Goal: Browse casually

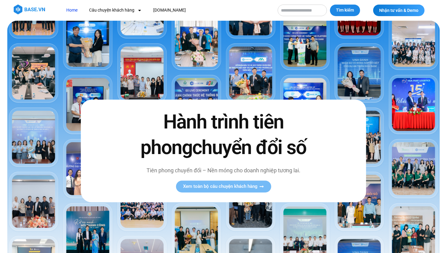
scroll to position [0, 0]
click at [243, 184] on span "Xem toàn bộ câu chuyện khách hàng" at bounding box center [220, 186] width 75 height 5
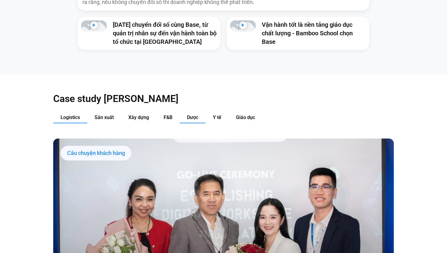
scroll to position [569, 0]
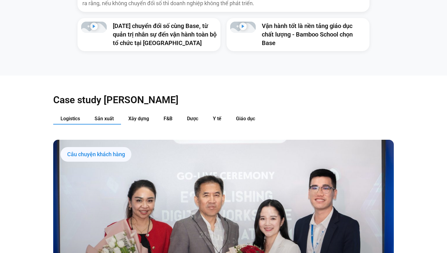
click at [117, 113] on button "Sản xuất" at bounding box center [104, 118] width 34 height 11
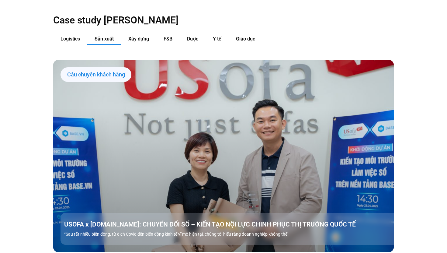
scroll to position [649, 0]
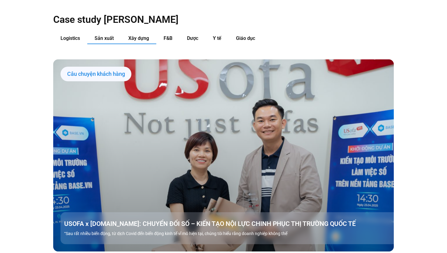
click at [144, 35] on span "Xây dựng" at bounding box center [138, 38] width 21 height 6
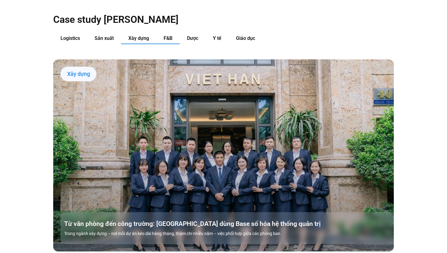
click at [161, 33] on button "F&B" at bounding box center [167, 38] width 23 height 11
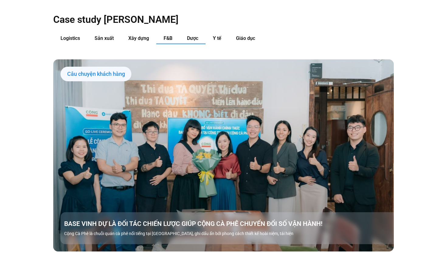
click at [187, 33] on button "Dược" at bounding box center [193, 38] width 26 height 11
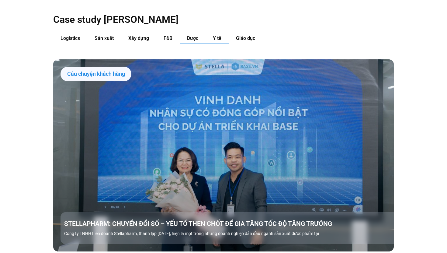
click at [207, 33] on button "Y tế" at bounding box center [217, 38] width 23 height 11
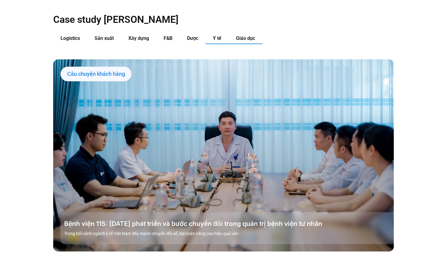
click at [232, 33] on button "Giáo dục" at bounding box center [246, 38] width 34 height 11
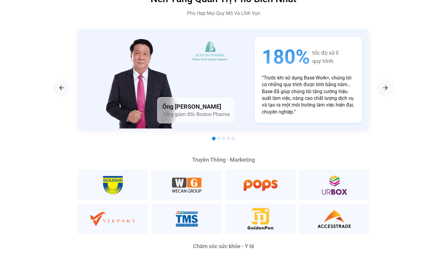
scroll to position [859, 0]
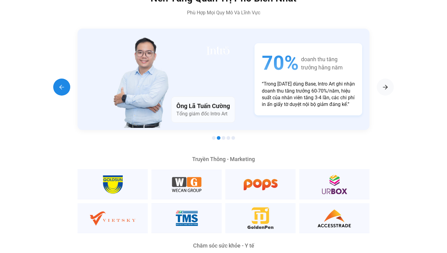
click at [59, 83] on img "Previous slide" at bounding box center [61, 86] width 7 height 7
click at [61, 81] on div "Previous slide" at bounding box center [61, 87] width 17 height 17
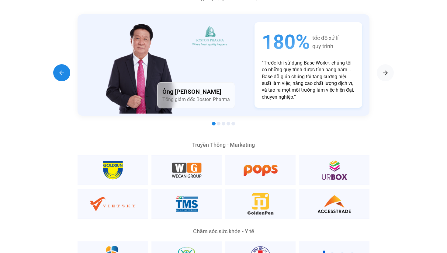
scroll to position [874, 0]
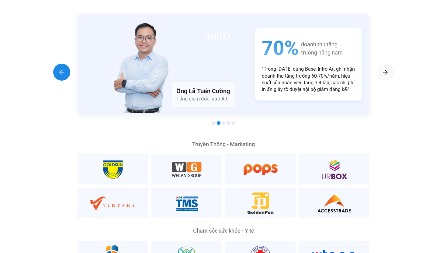
click at [58, 68] on img "Previous slide" at bounding box center [61, 71] width 7 height 7
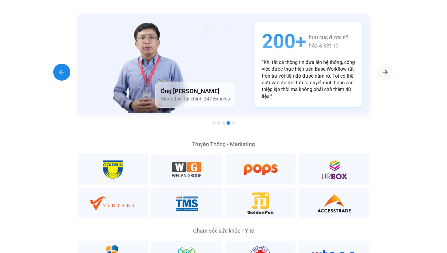
click at [65, 65] on div "Previous slide" at bounding box center [61, 72] width 17 height 17
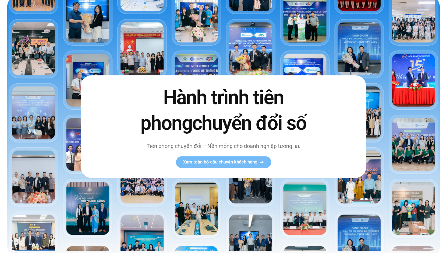
scroll to position [0, 0]
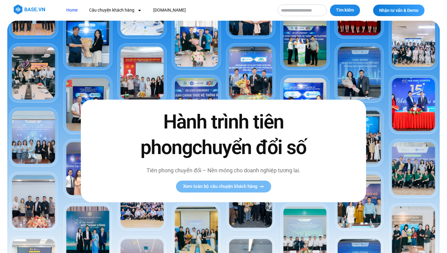
click at [75, 13] on link "Home" at bounding box center [72, 10] width 20 height 11
click at [38, 11] on img at bounding box center [29, 10] width 31 height 10
